Goal: Use online tool/utility: Utilize a website feature to perform a specific function

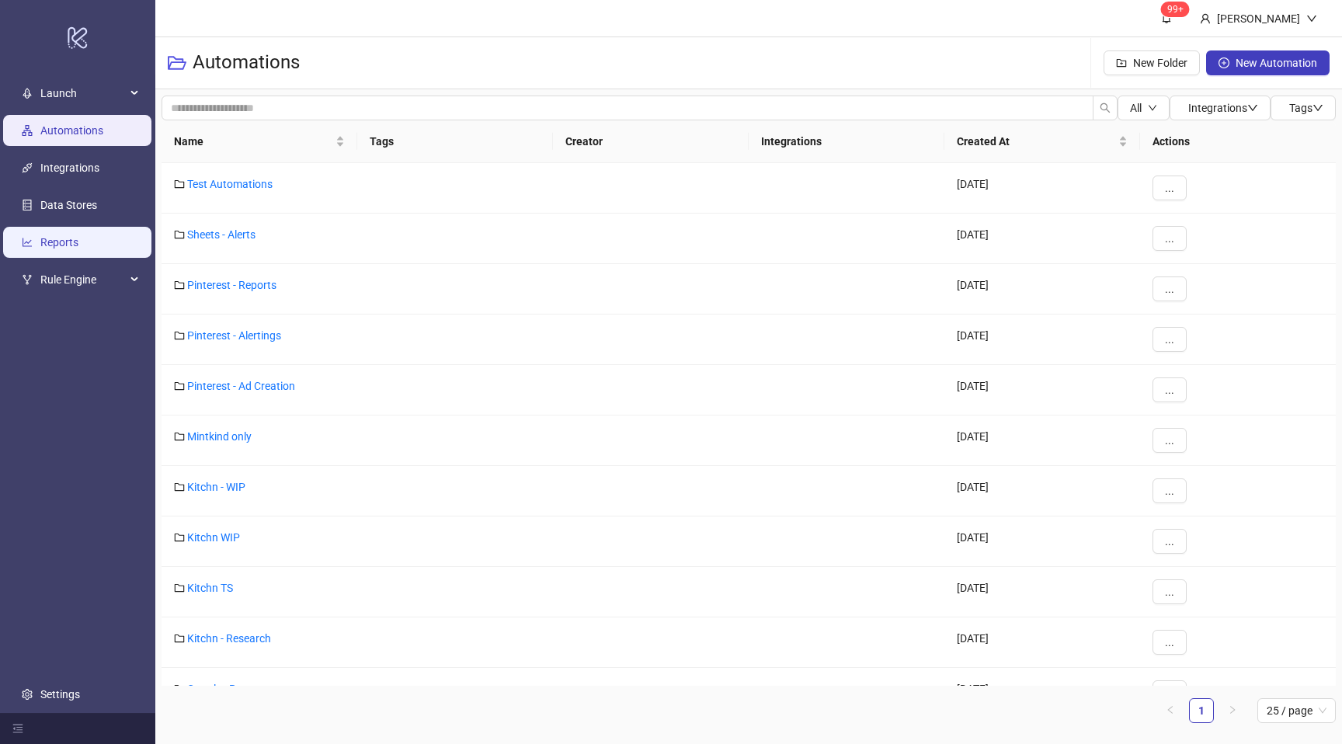
click at [78, 241] on link "Reports" at bounding box center [59, 242] width 38 height 12
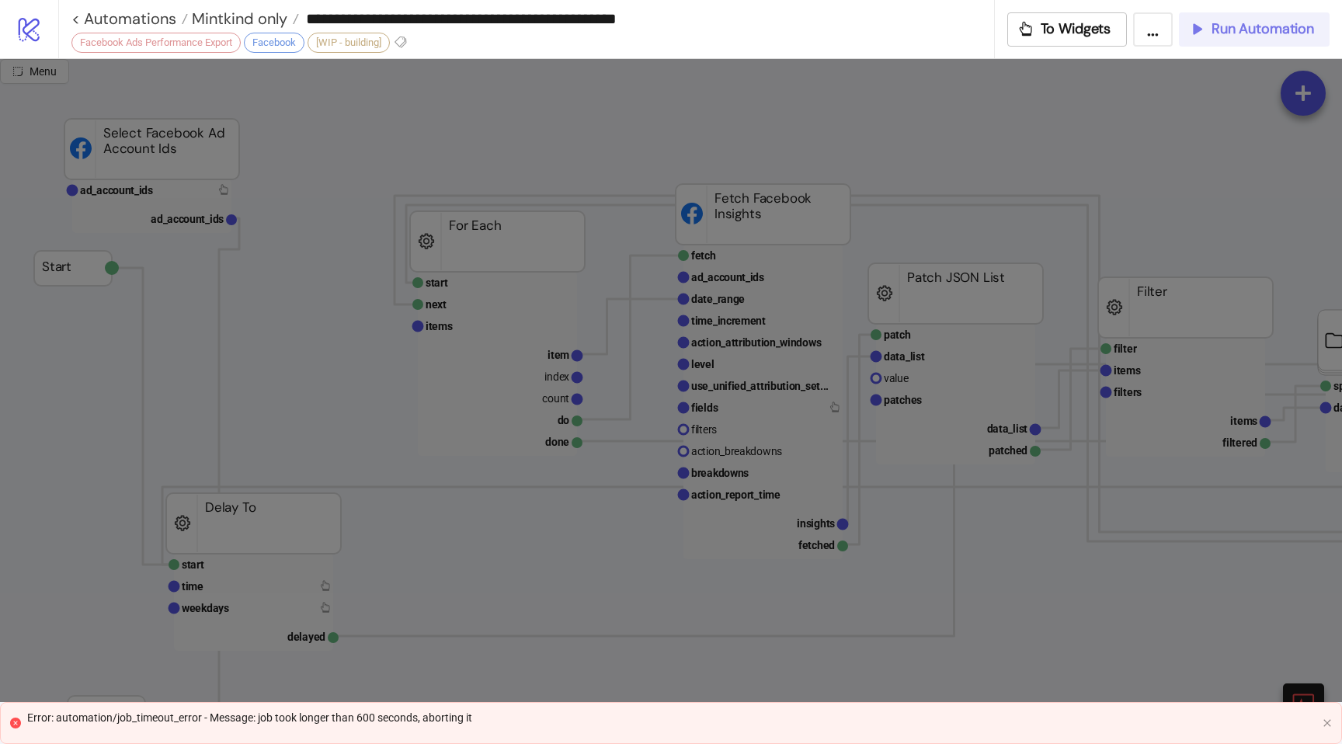
click at [1229, 20] on span "Run Automation" at bounding box center [1262, 29] width 102 height 18
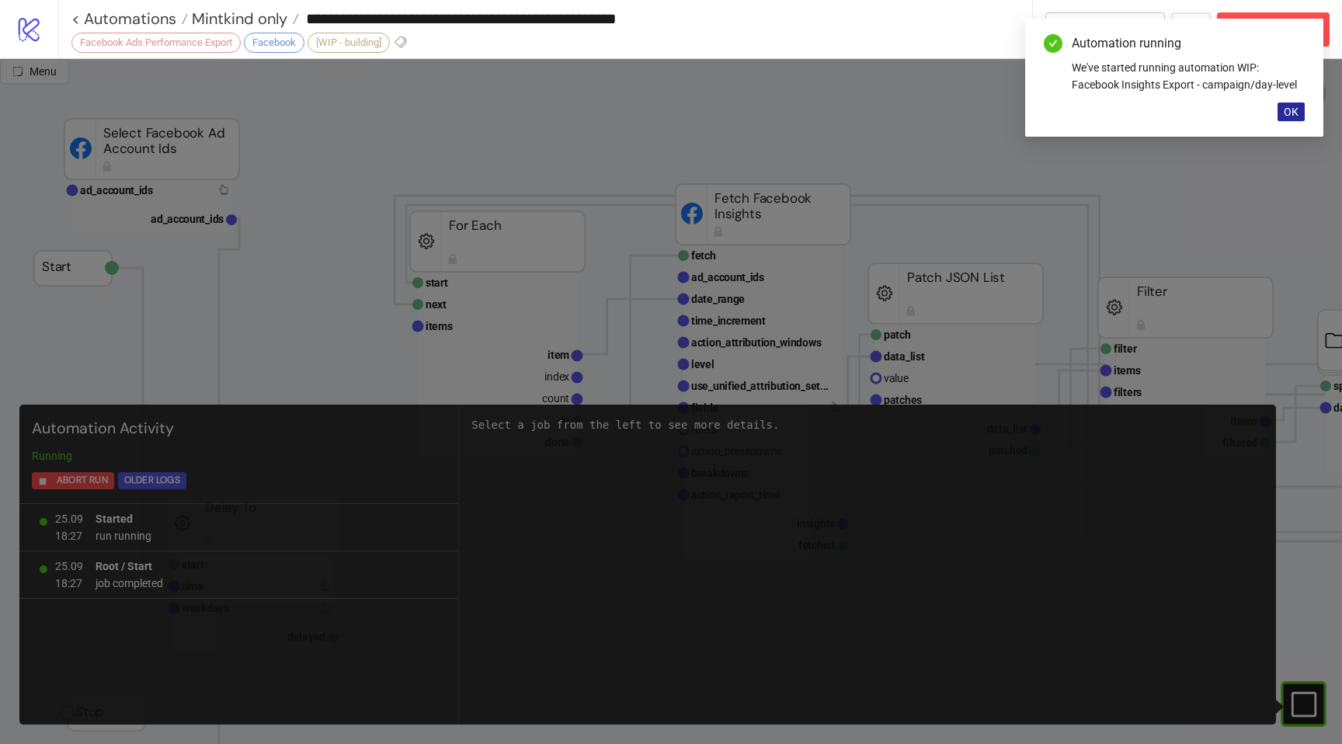
click at [1295, 113] on span "OK" at bounding box center [1290, 112] width 15 height 12
